Goal: Task Accomplishment & Management: Manage account settings

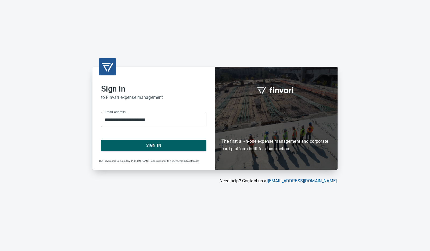
click at [131, 147] on span "Sign In" at bounding box center [154, 145] width 94 height 7
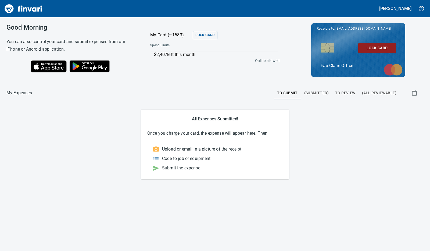
click at [345, 93] on span "To Review" at bounding box center [345, 93] width 20 height 7
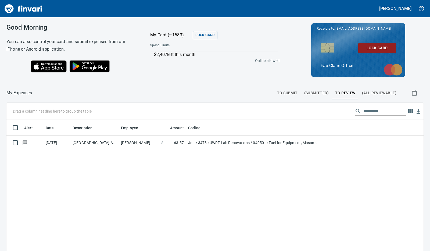
scroll to position [187, 409]
click at [140, 148] on td "[PERSON_NAME]" at bounding box center [139, 143] width 40 height 14
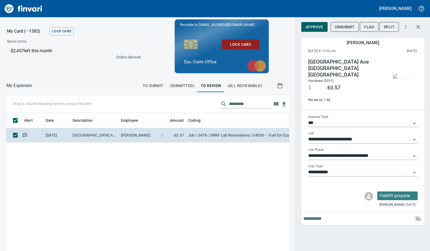
scroll to position [183, 270]
click at [319, 26] on span "Approve" at bounding box center [315, 27] width 18 height 7
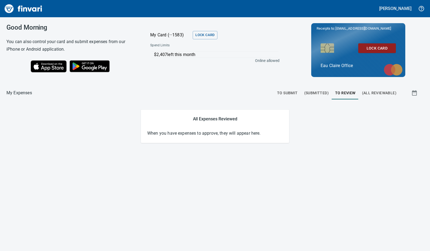
click at [219, 165] on div "Good Morning You can also control your card and submit expenses from our iPhone…" at bounding box center [215, 133] width 430 height 233
